Goal: Task Accomplishment & Management: Use online tool/utility

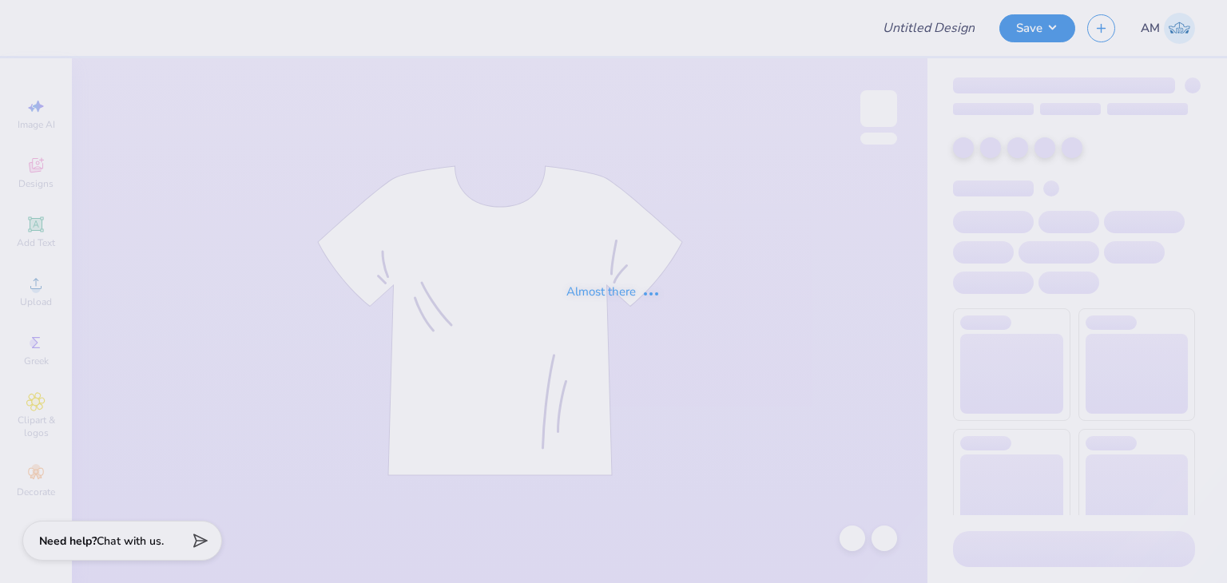
type input "ODS tee"
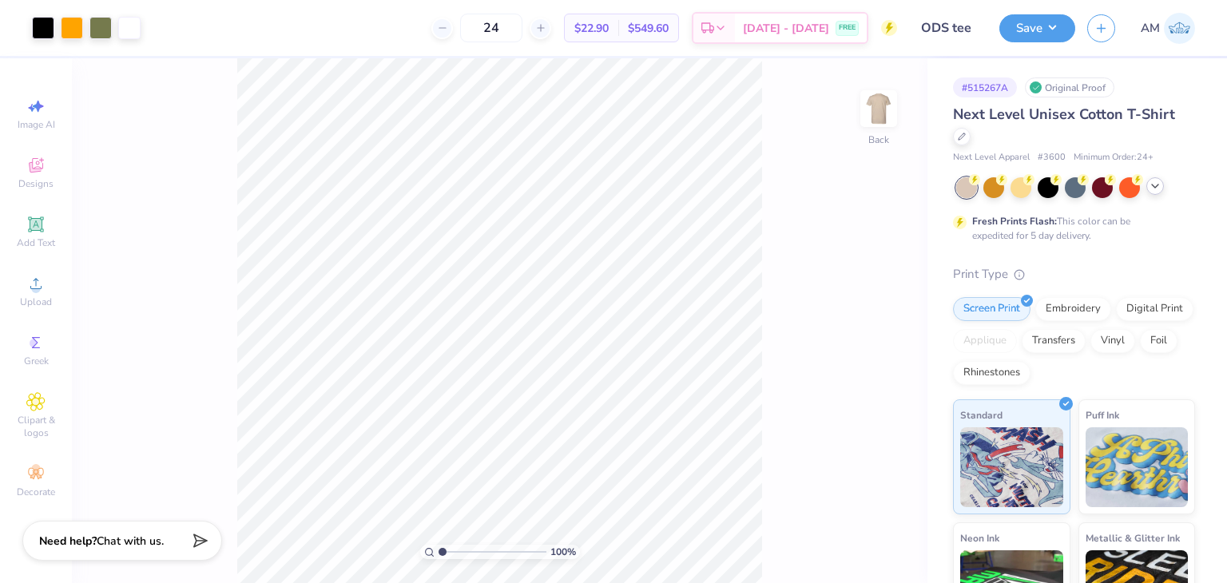
click at [1151, 180] on icon at bounding box center [1155, 186] width 13 height 13
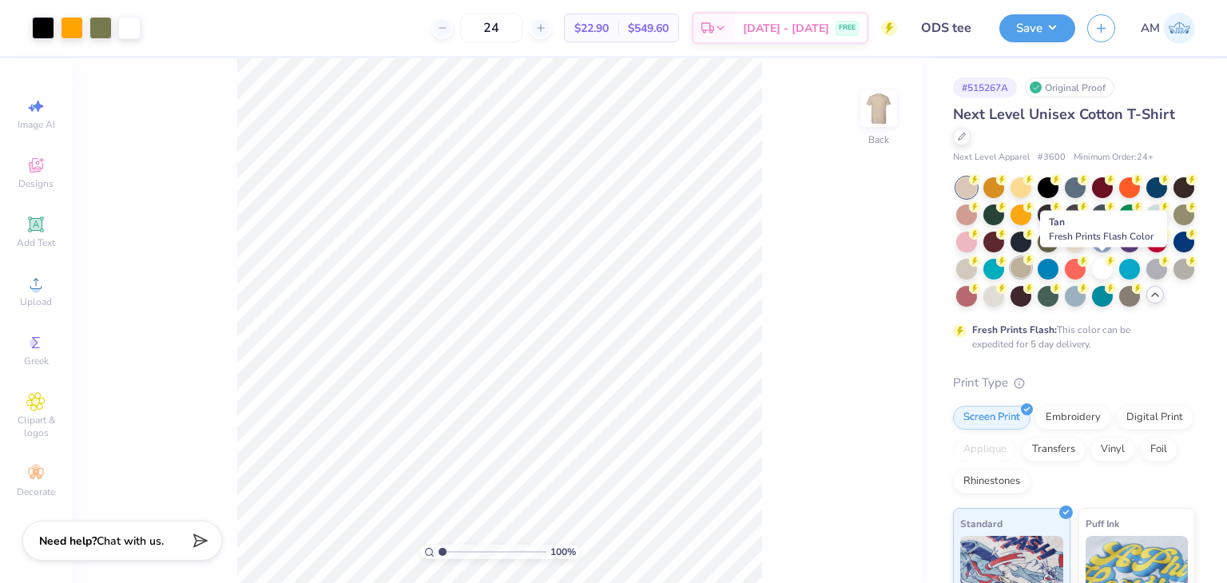
click at [1032, 266] on div at bounding box center [1021, 267] width 21 height 21
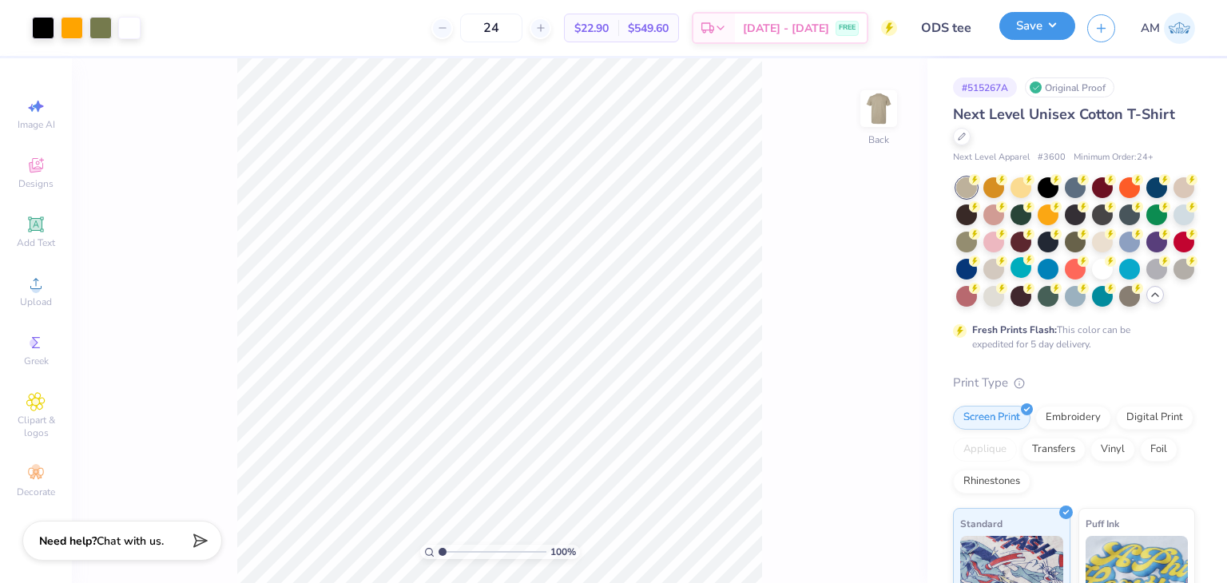
click at [1044, 25] on button "Save" at bounding box center [1038, 26] width 76 height 28
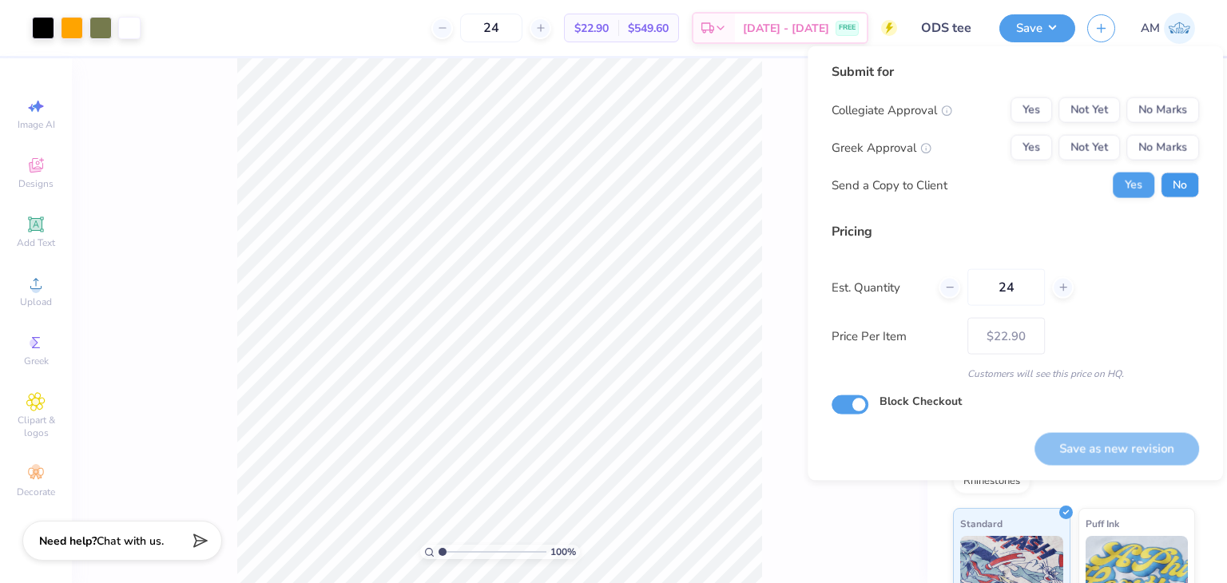
click at [1196, 186] on button "No" at bounding box center [1180, 186] width 38 height 26
click at [1059, 151] on button "Not Yet" at bounding box center [1090, 148] width 62 height 26
click at [1046, 148] on button "Yes" at bounding box center [1032, 148] width 42 height 26
click at [1167, 115] on button "No Marks" at bounding box center [1163, 110] width 73 height 26
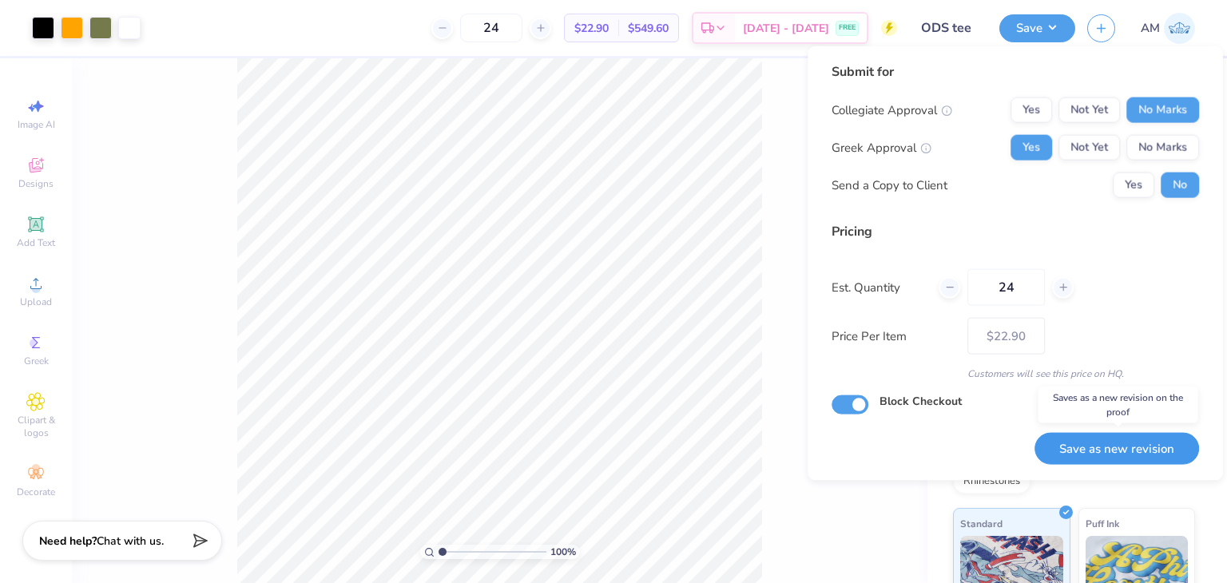
click at [1068, 448] on button "Save as new revision" at bounding box center [1117, 448] width 165 height 33
type input "– –"
